Goal: Task Accomplishment & Management: Manage account settings

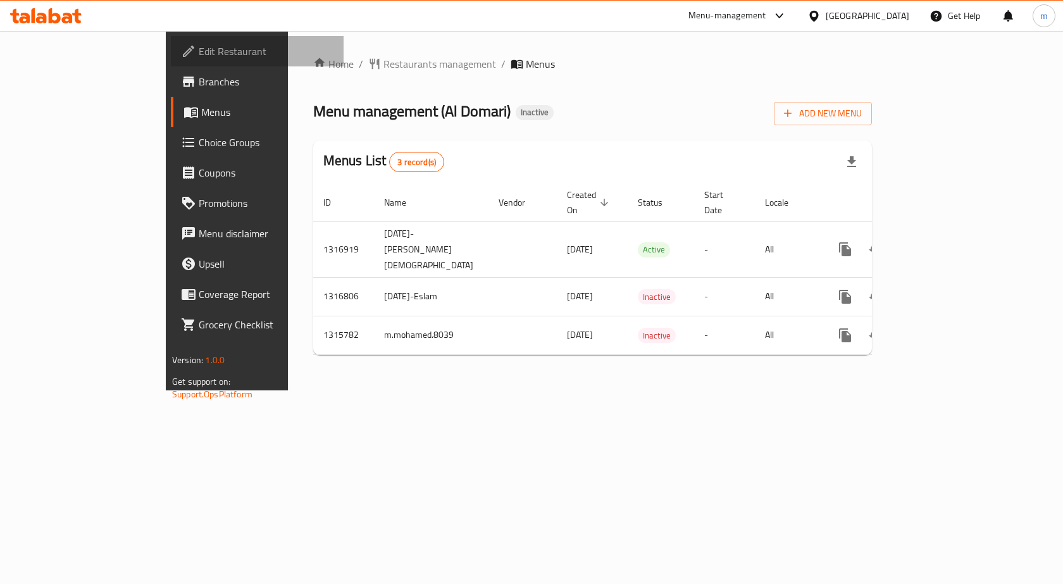
click at [199, 56] on span "Edit Restaurant" at bounding box center [266, 51] width 135 height 15
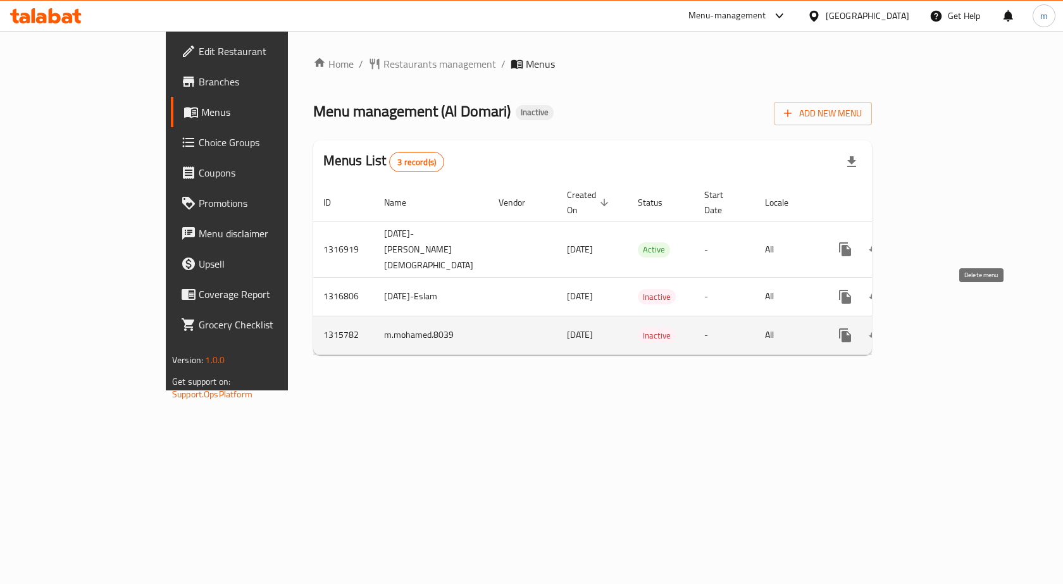
click at [913, 328] on icon "enhanced table" at bounding box center [905, 335] width 15 height 15
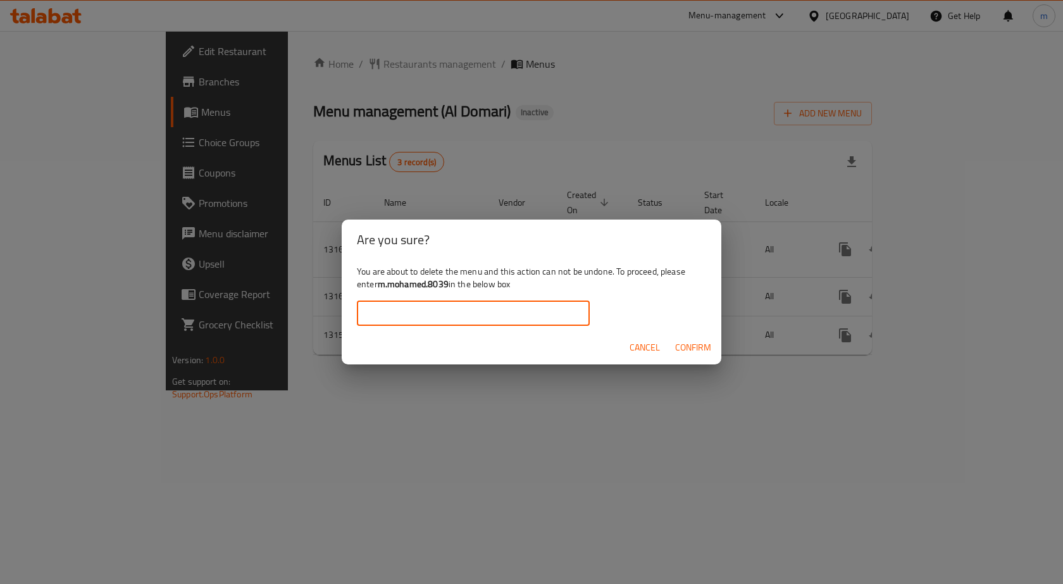
click at [483, 306] on input "text" at bounding box center [473, 312] width 233 height 25
type input "m.mohamed.8039"
click at [700, 343] on span "Confirm" at bounding box center [693, 348] width 36 height 16
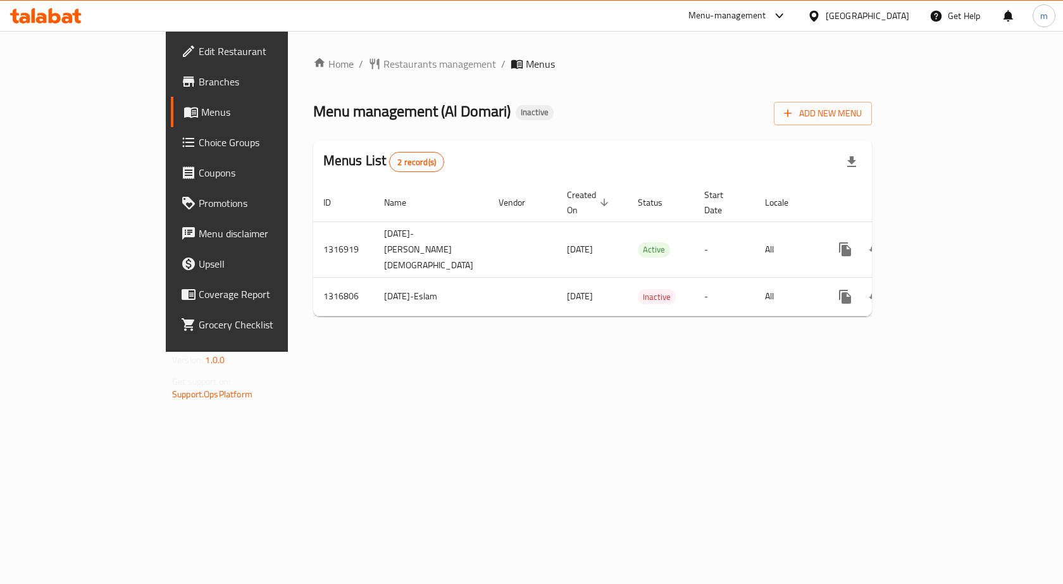
click at [199, 84] on span "Branches" at bounding box center [266, 81] width 135 height 15
